Goal: Task Accomplishment & Management: Use online tool/utility

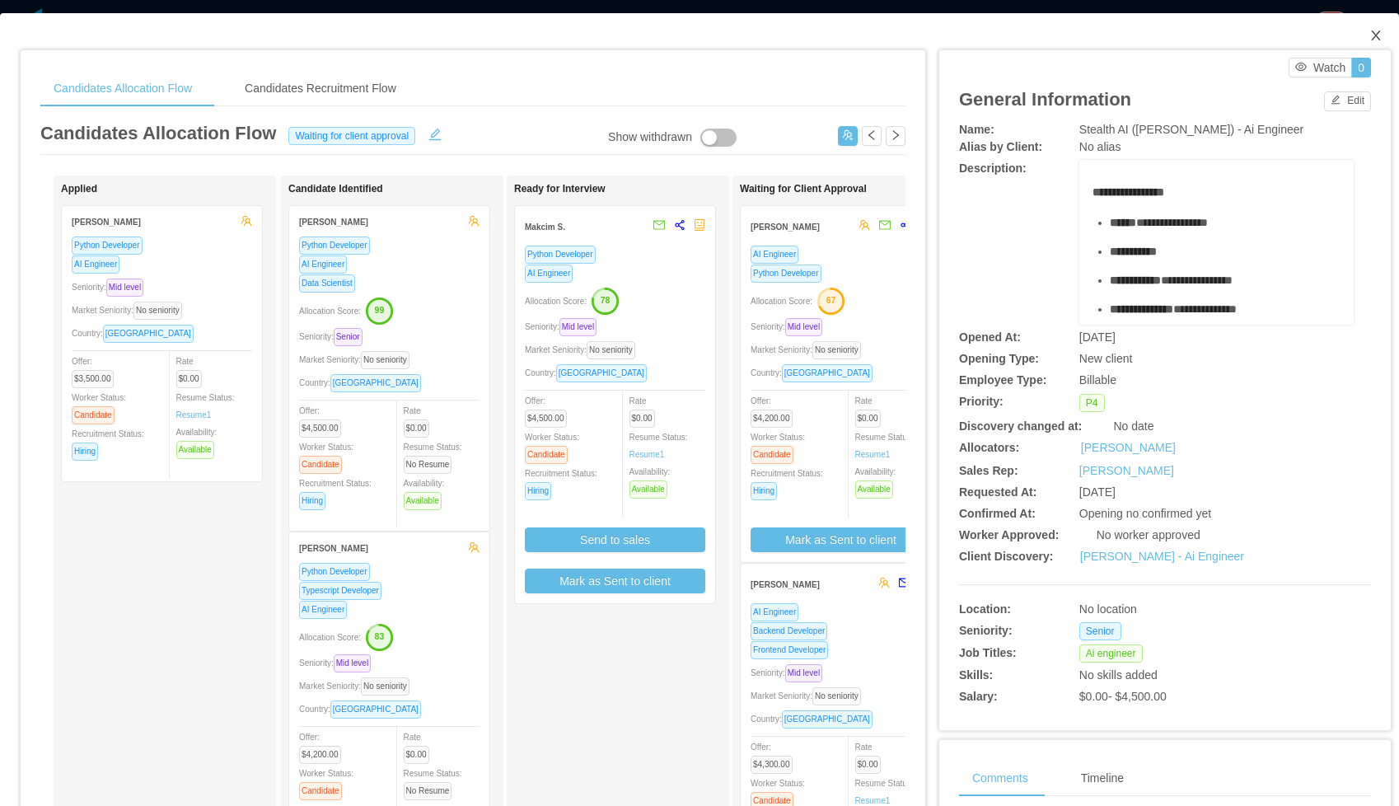
scroll to position [0, 110]
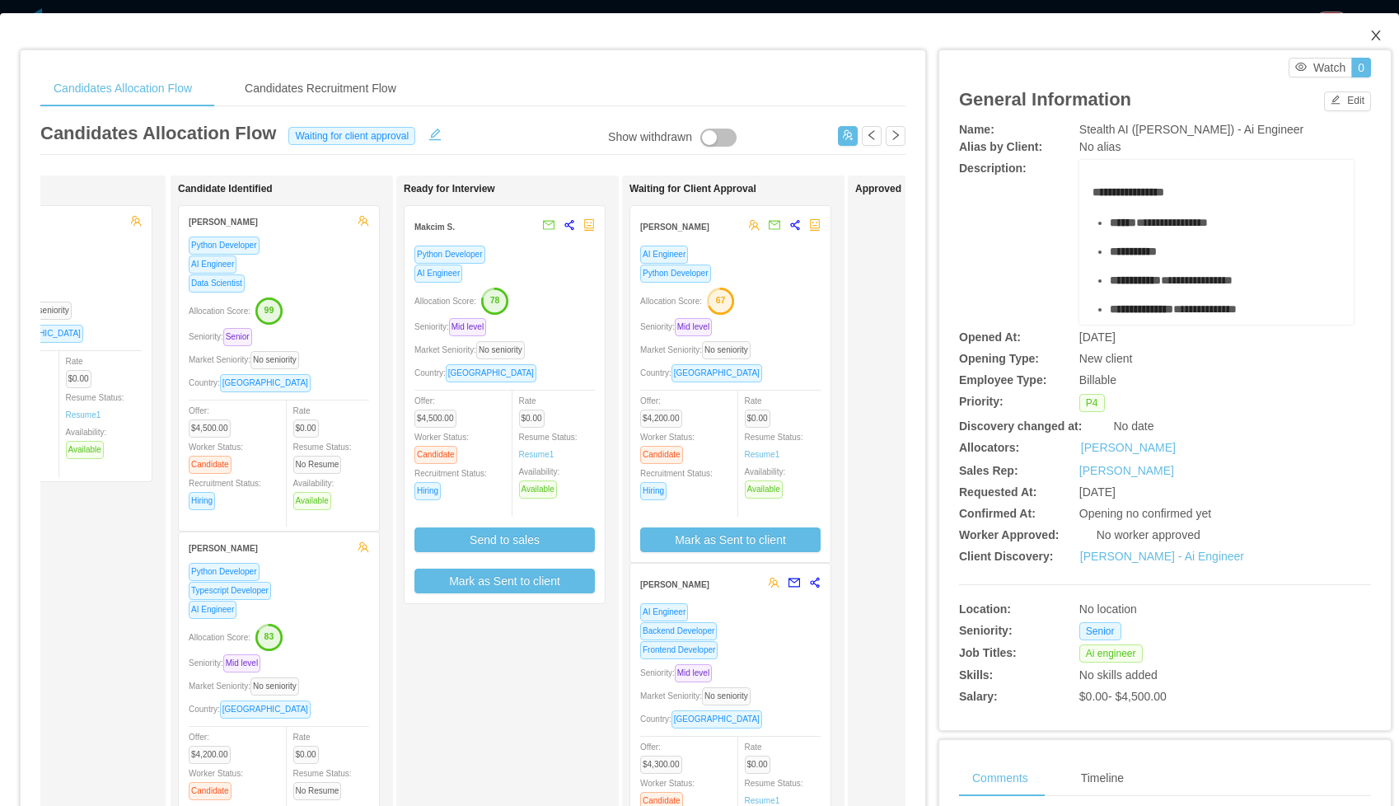
click at [1377, 35] on icon "icon: close" at bounding box center [1375, 35] width 9 height 10
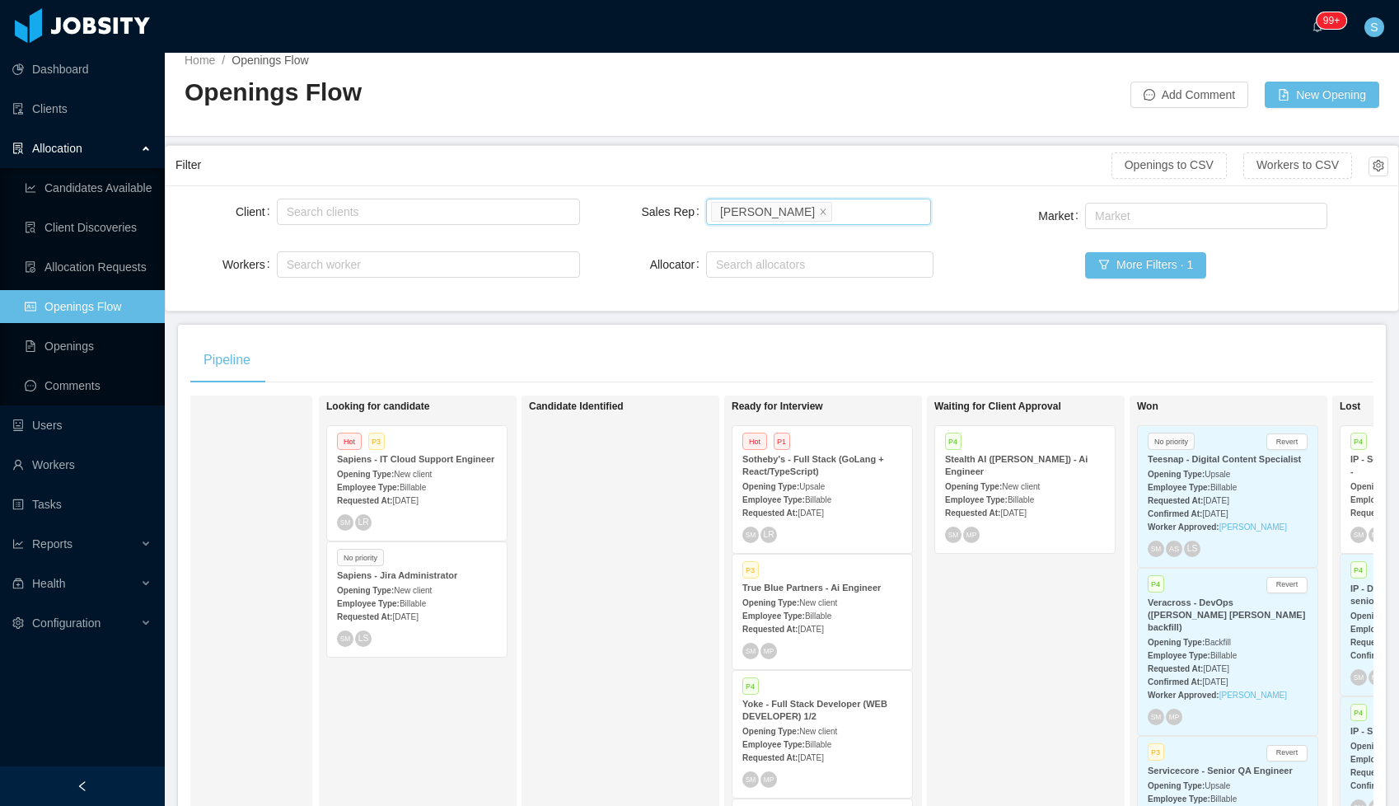
click at [836, 213] on input "Sales Rep" at bounding box center [840, 212] width 9 height 20
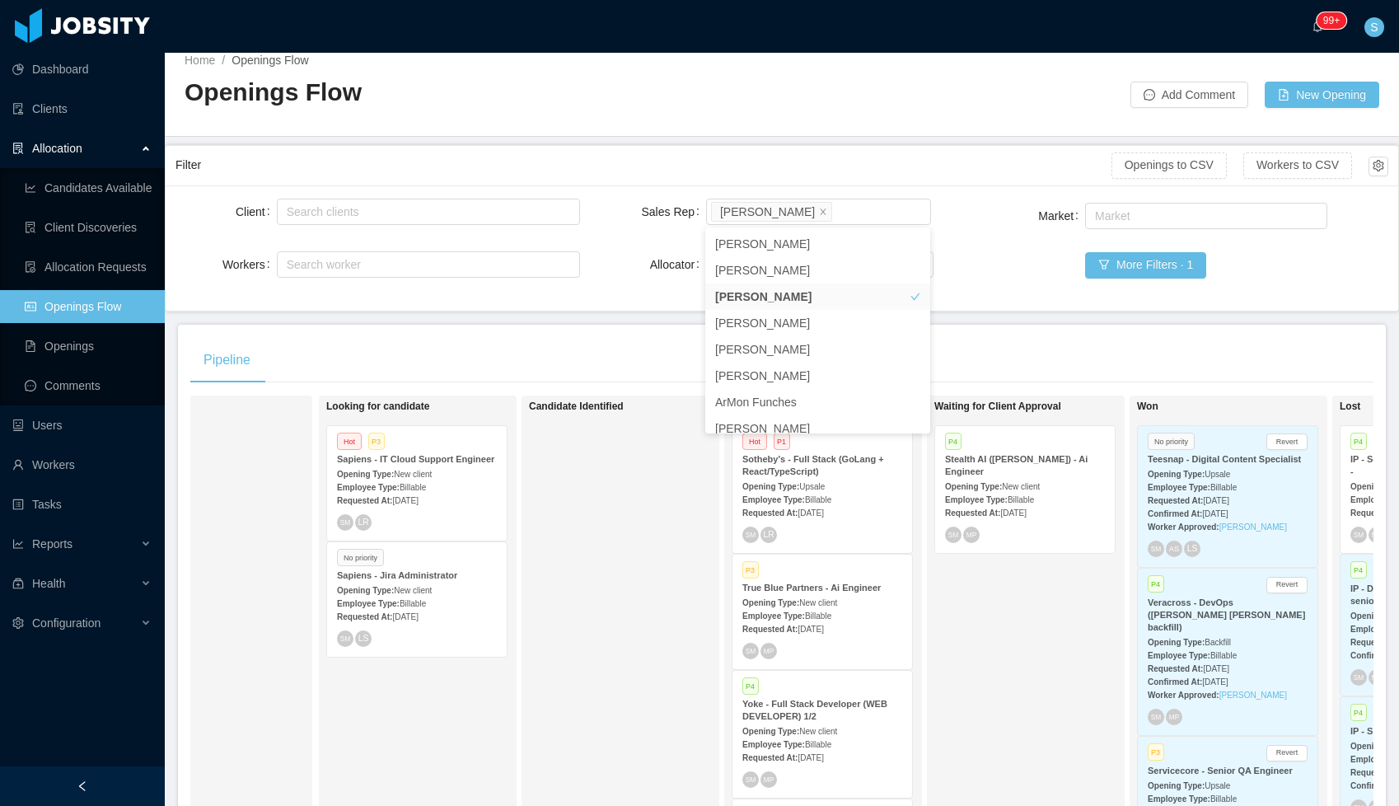
click at [595, 549] on div "Candidate Identified" at bounding box center [644, 634] width 231 height 463
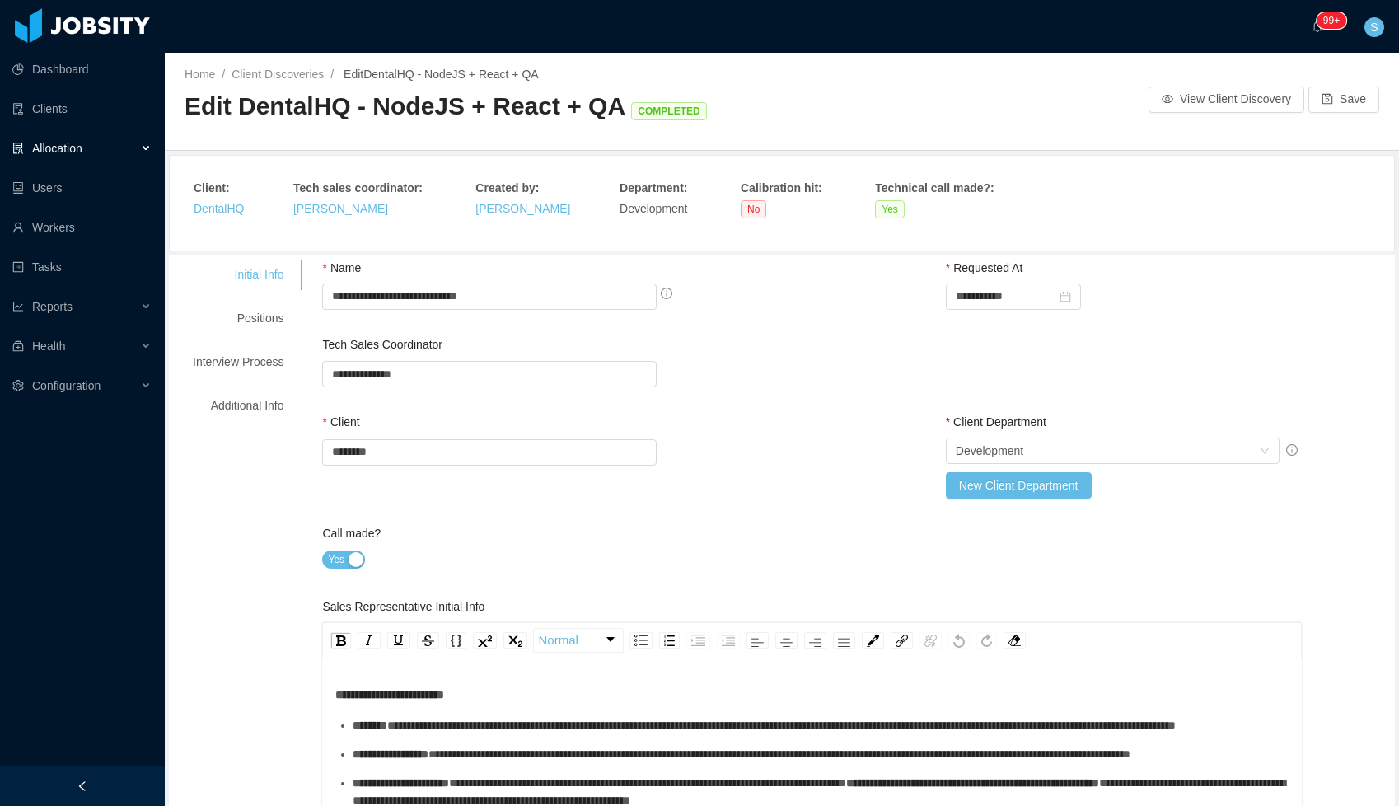
scroll to position [36, 0]
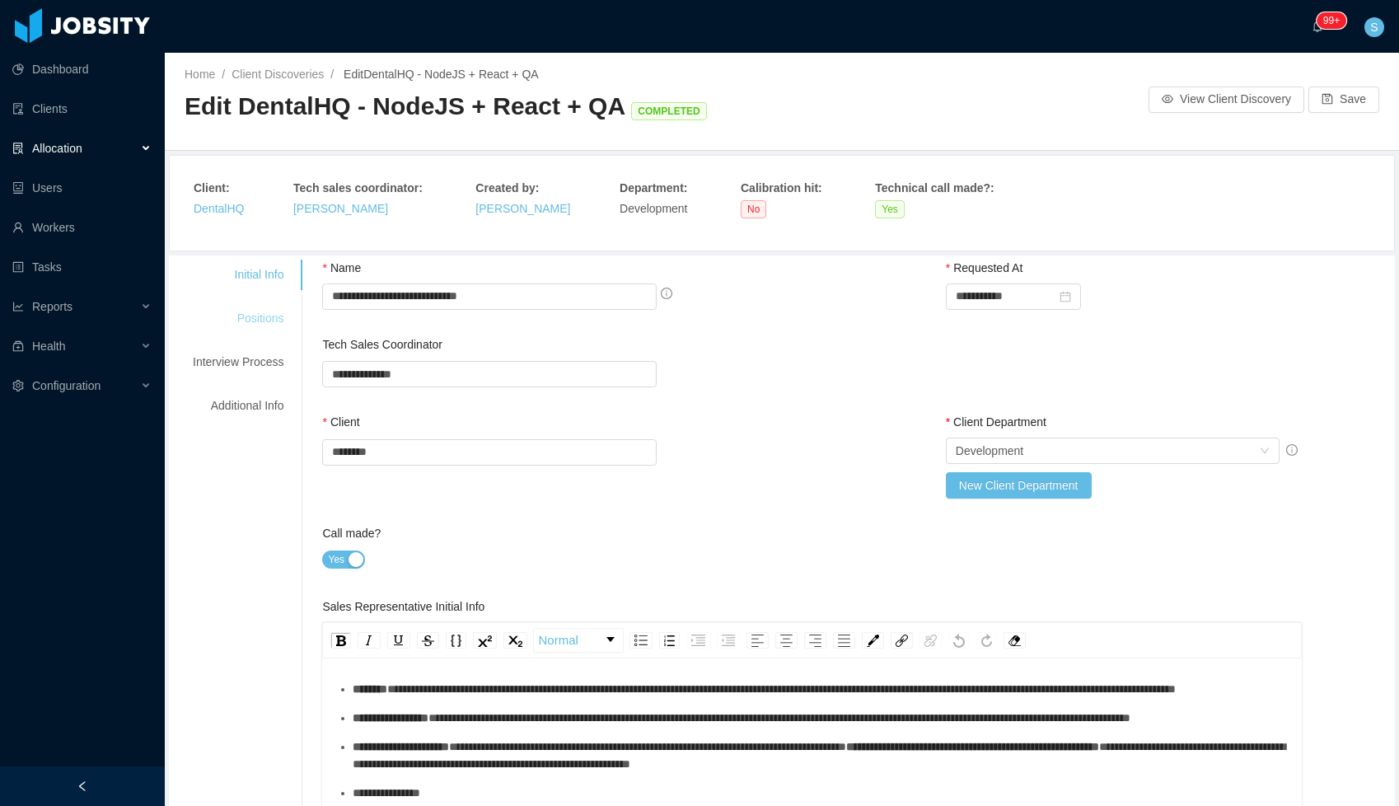
click at [255, 321] on div "Positions" at bounding box center [238, 318] width 130 height 30
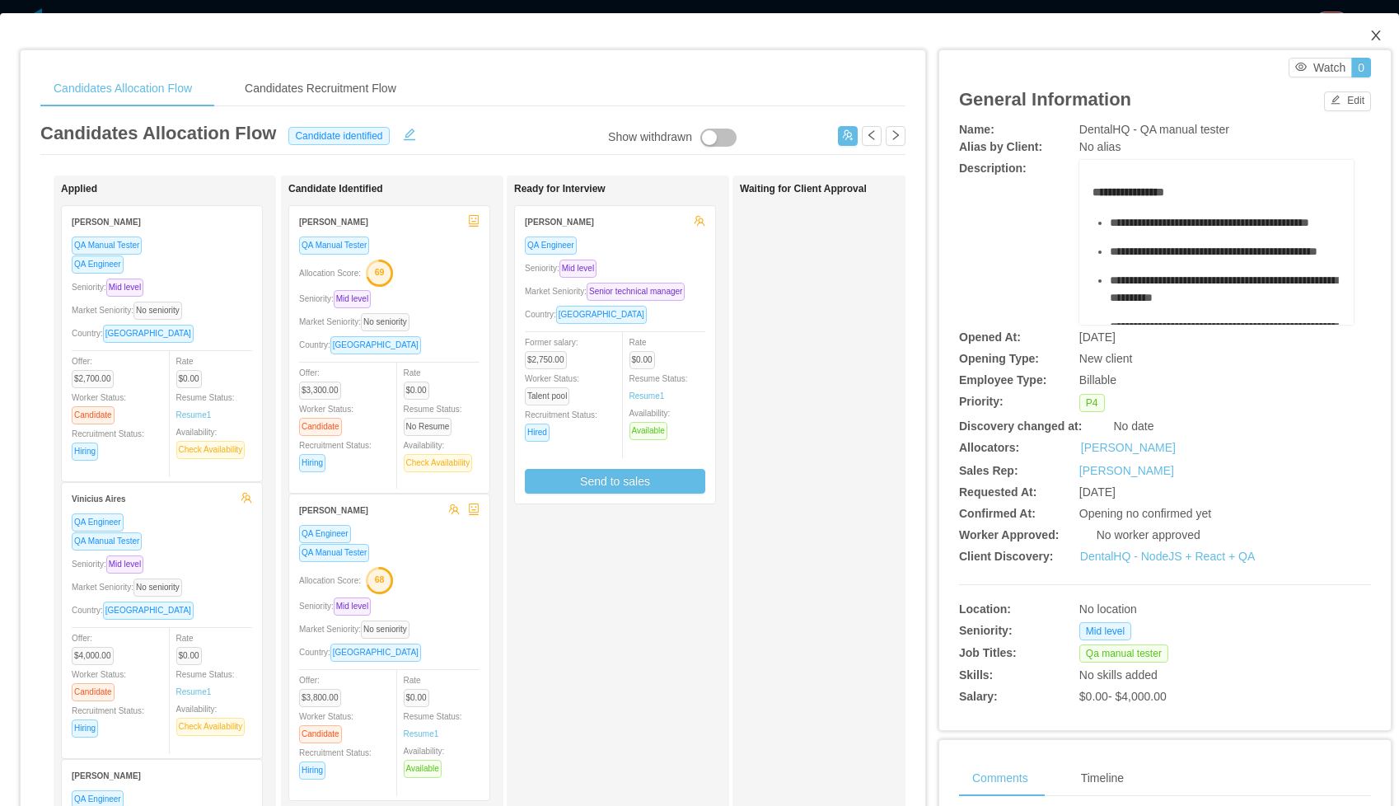
click at [1374, 35] on icon "icon: close" at bounding box center [1375, 35] width 13 height 13
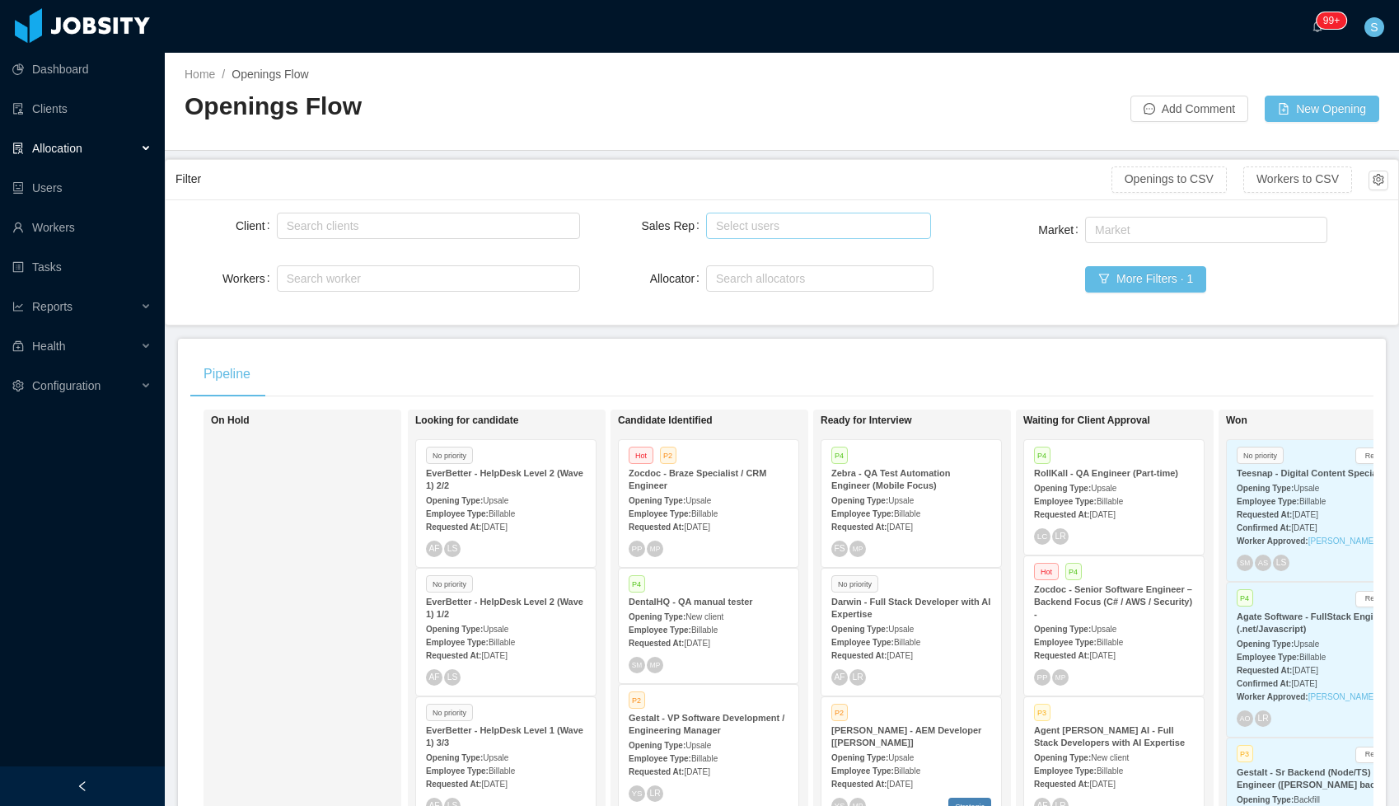
click at [818, 231] on div "Select users" at bounding box center [815, 226] width 198 height 16
type input "********"
click at [814, 255] on li "[PERSON_NAME]" at bounding box center [817, 258] width 225 height 26
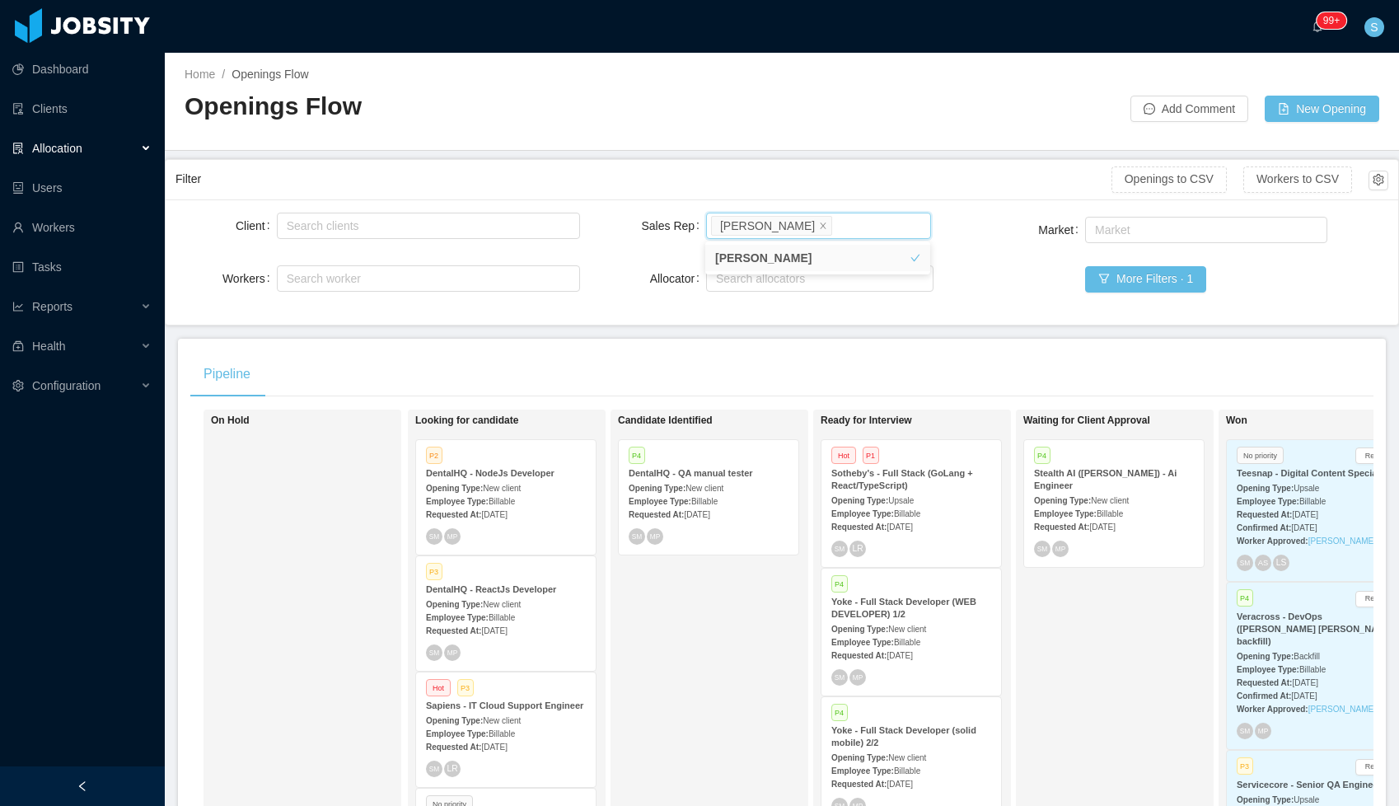
scroll to position [38, 0]
